Goal: Task Accomplishment & Management: Manage account settings

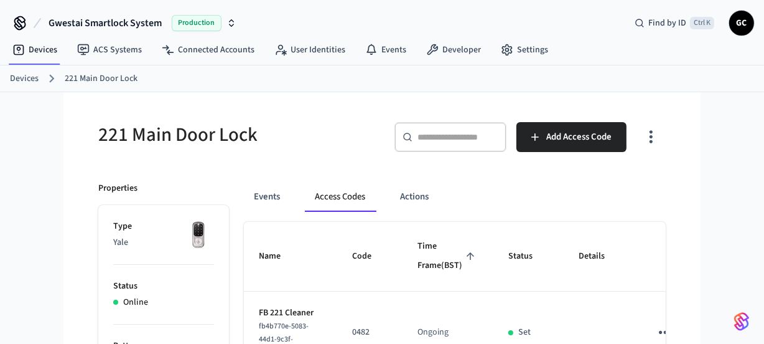
drag, startPoint x: 26, startPoint y: 77, endPoint x: 93, endPoint y: 84, distance: 67.0
click at [26, 77] on ol "Devices 221 Main Door Lock" at bounding box center [387, 78] width 754 height 16
click at [25, 75] on link "Devices" at bounding box center [24, 78] width 29 height 13
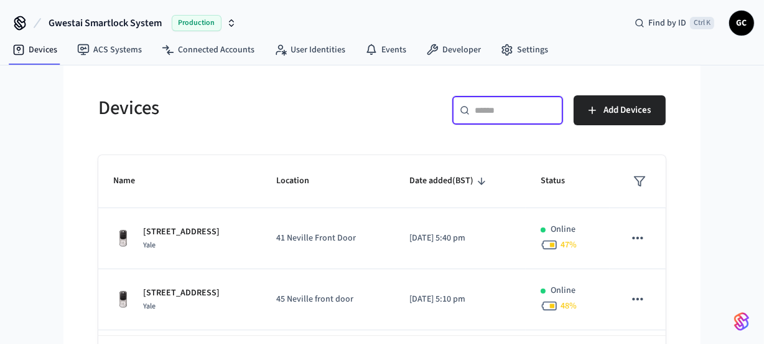
click at [492, 104] on input "text" at bounding box center [515, 110] width 81 height 12
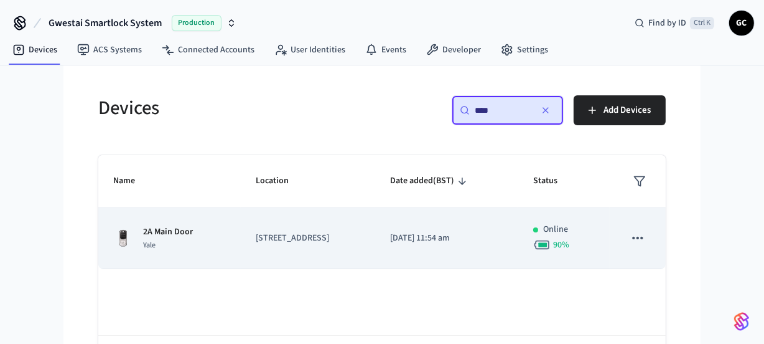
type input "****"
drag, startPoint x: 159, startPoint y: 231, endPoint x: 171, endPoint y: 232, distance: 11.9
click at [163, 232] on p "2A Main Door" at bounding box center [168, 231] width 50 height 13
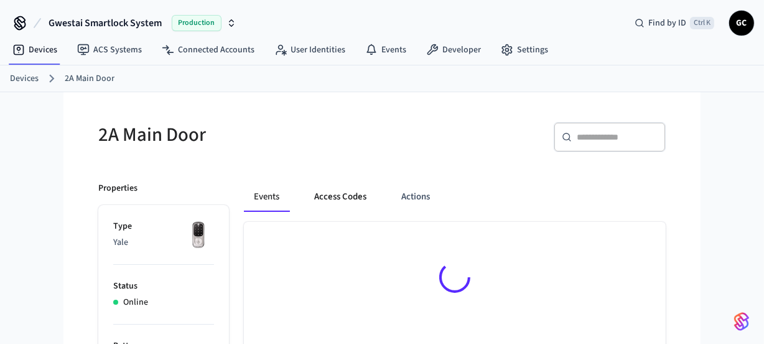
click at [342, 196] on button "Access Codes" at bounding box center [340, 197] width 72 height 30
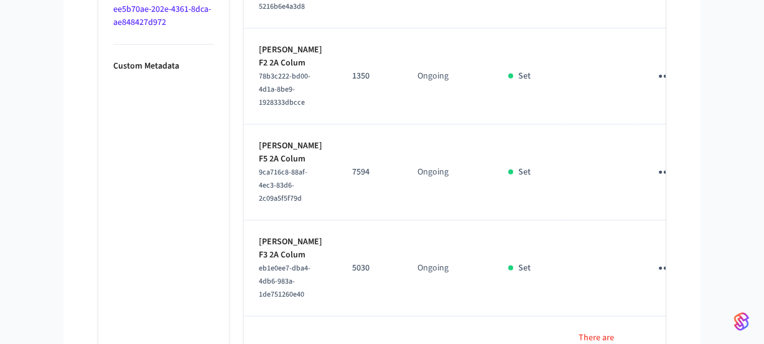
scroll to position [842, 0]
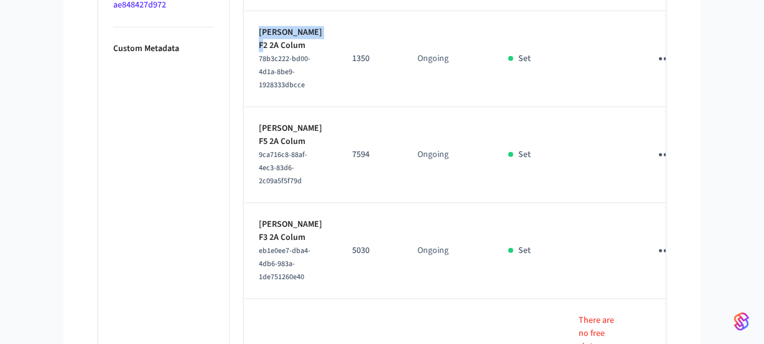
drag, startPoint x: 292, startPoint y: 195, endPoint x: 258, endPoint y: 187, distance: 35.3
click at [258, 107] on td "[PERSON_NAME] F2 2A Colum 78b3c222-bd00-4d1a-8be9-1928333dbcce" at bounding box center [290, 59] width 93 height 96
copy p "[PERSON_NAME]"
click at [659, 60] on icon "sticky table" at bounding box center [665, 58] width 13 height 3
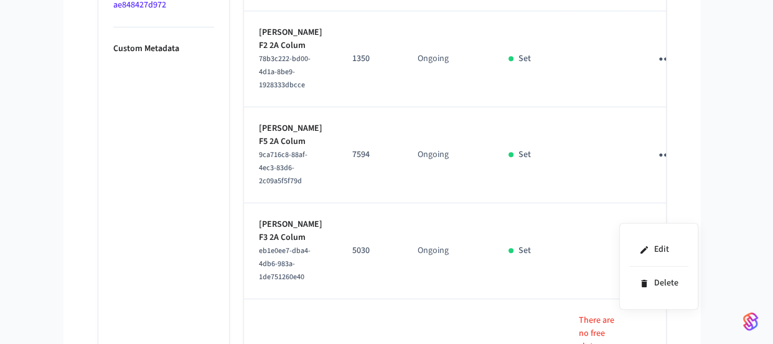
click at [154, 162] on div at bounding box center [386, 172] width 773 height 344
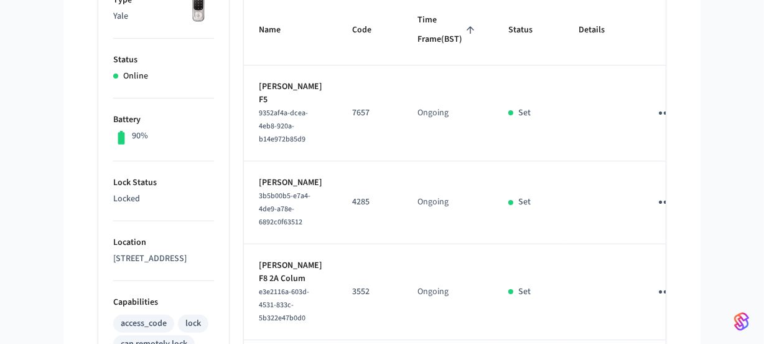
scroll to position [106, 0]
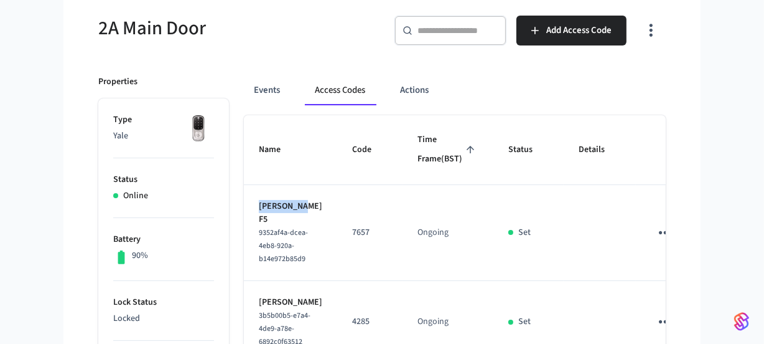
drag, startPoint x: 307, startPoint y: 222, endPoint x: 255, endPoint y: 219, distance: 51.7
click at [255, 219] on td "[PERSON_NAME] F5 9352af4a-dcea-4eb8-920a-b14e972b85d9" at bounding box center [290, 233] width 93 height 96
copy p "[PERSON_NAME]"
click at [656, 242] on icon "sticky table" at bounding box center [665, 232] width 19 height 19
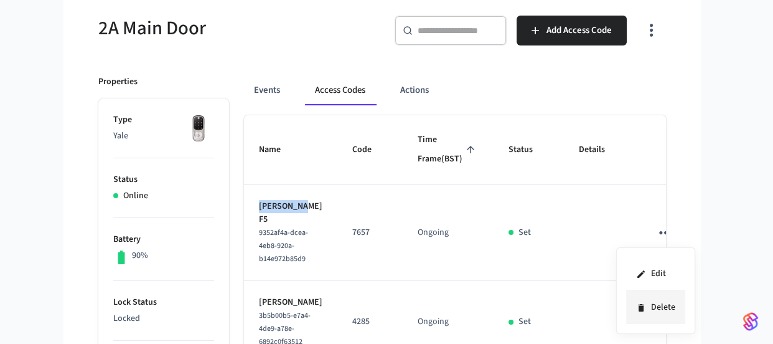
click at [667, 304] on li "Delete" at bounding box center [655, 307] width 59 height 33
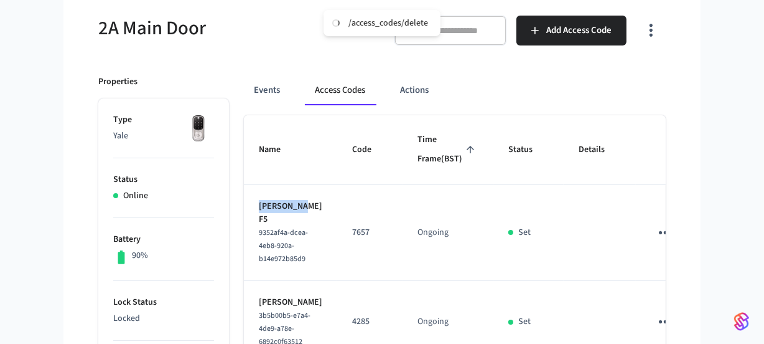
scroll to position [333, 0]
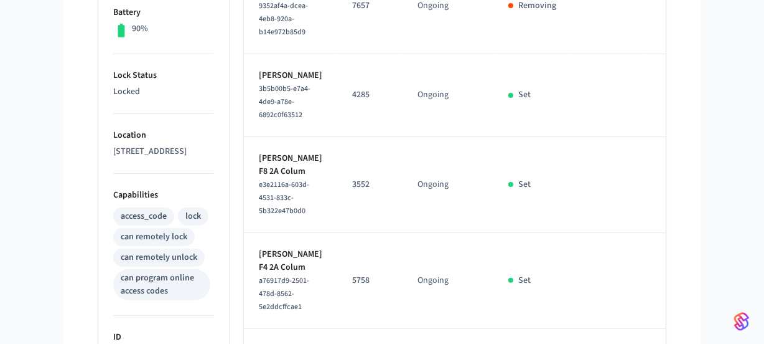
drag, startPoint x: 299, startPoint y: 122, endPoint x: 252, endPoint y: 113, distance: 47.5
click at [252, 113] on td "[PERSON_NAME] 3b5b00b5-e7a4-4de9-a78e-6892c0f63512" at bounding box center [290, 95] width 93 height 83
copy p "[PERSON_NAME]"
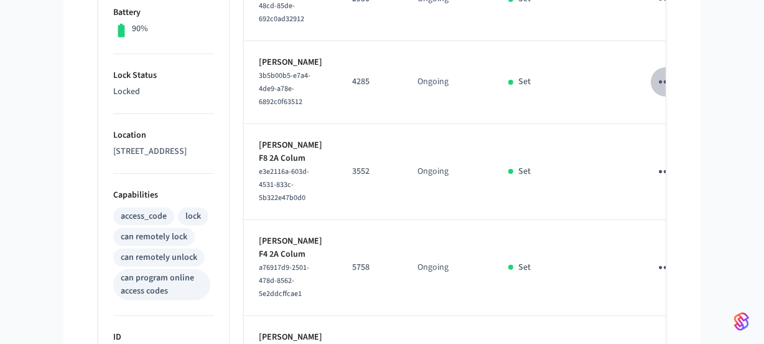
click at [656, 92] on icon "sticky table" at bounding box center [665, 81] width 19 height 19
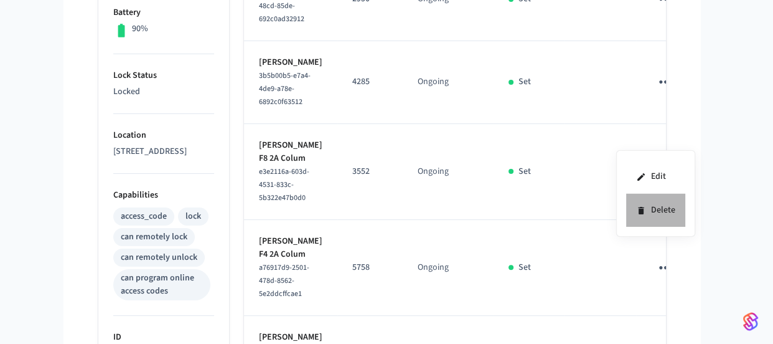
click at [649, 207] on li "Delete" at bounding box center [655, 210] width 59 height 33
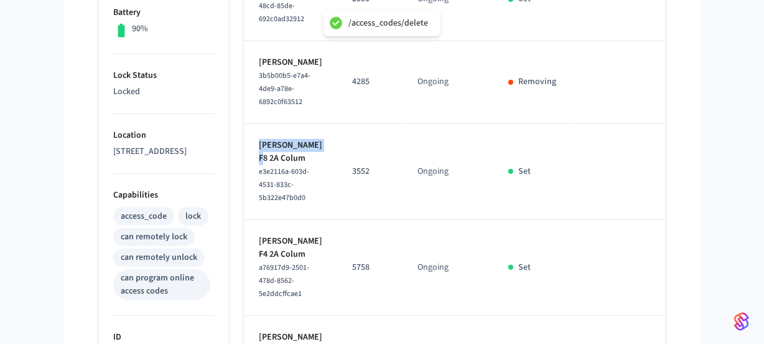
drag, startPoint x: 292, startPoint y: 228, endPoint x: 568, endPoint y: 135, distance: 291.5
click at [256, 217] on td "[PERSON_NAME] F8 2A Colum e3e2116a-603d-4531-833c-5b322e47b0d0" at bounding box center [290, 172] width 93 height 96
copy p "[PERSON_NAME]"
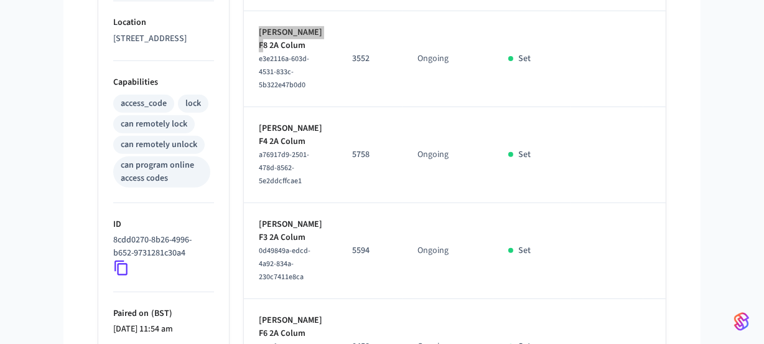
scroll to position [446, 0]
drag, startPoint x: 308, startPoint y: 226, endPoint x: 259, endPoint y: 229, distance: 49.3
click at [259, 202] on td "[PERSON_NAME] [PERSON_NAME] F4 2A Colum a76917d9-2501-478d-8562-5e2ddcffcae1" at bounding box center [290, 154] width 93 height 96
copy p "[PERSON_NAME]"
